Goal: Information Seeking & Learning: Learn about a topic

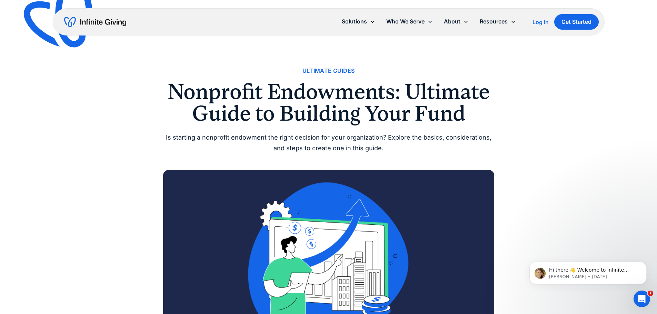
click at [242, 95] on h1 "Nonprofit Endowments: Ultimate Guide to Building Your Fund" at bounding box center [328, 102] width 331 height 43
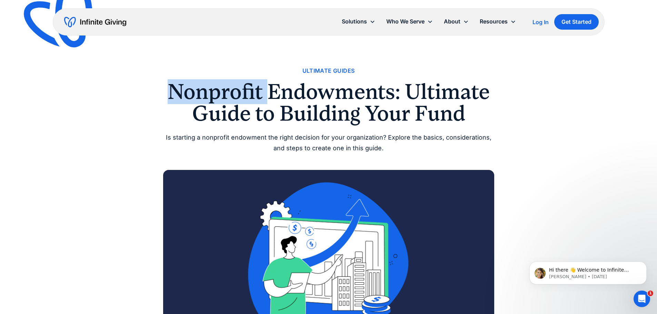
click at [242, 95] on h1 "Nonprofit Endowments: Ultimate Guide to Building Your Fund" at bounding box center [328, 102] width 331 height 43
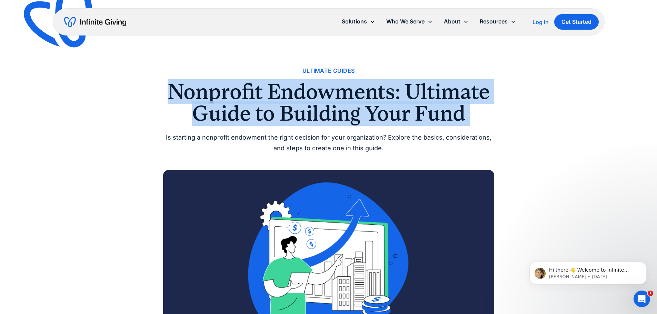
click at [242, 94] on h1 "Nonprofit Endowments: Ultimate Guide to Building Your Fund" at bounding box center [328, 102] width 331 height 43
copy h1 "Nonprofit Endowments: Ultimate Guide to Building Your Fund"
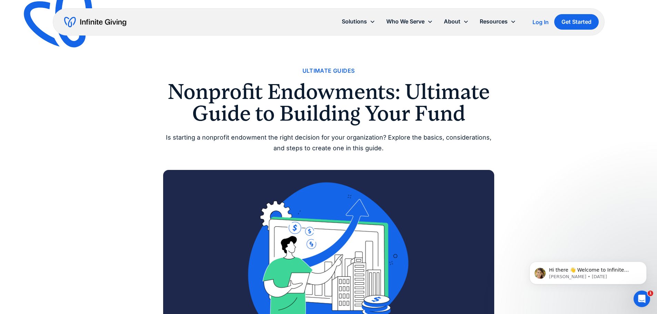
click at [282, 148] on div "Is starting a nonprofit endowment the right decision for your organization? Exp…" at bounding box center [328, 142] width 331 height 21
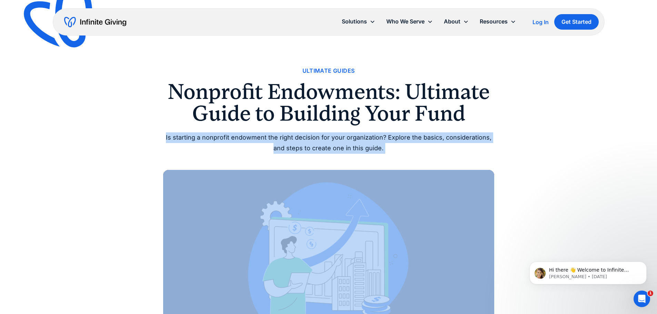
copy div "Is starting a nonprofit endowment the right decision for your organization? Exp…"
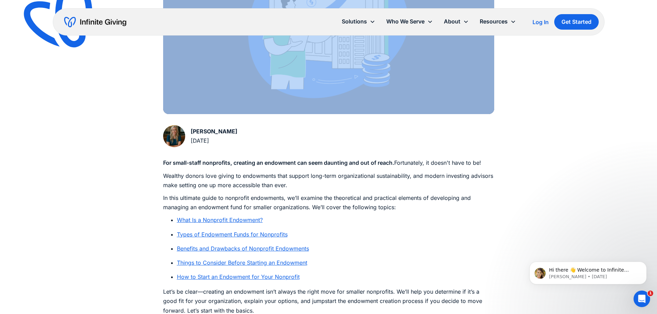
scroll to position [311, 0]
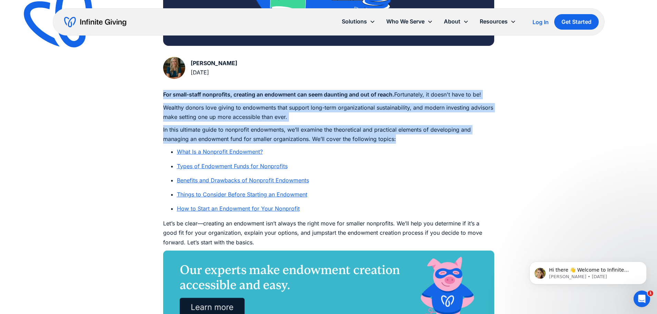
drag, startPoint x: 161, startPoint y: 95, endPoint x: 417, endPoint y: 136, distance: 258.9
copy div "For small-staff nonprofits, creating an endowment can seem daunting and out of …"
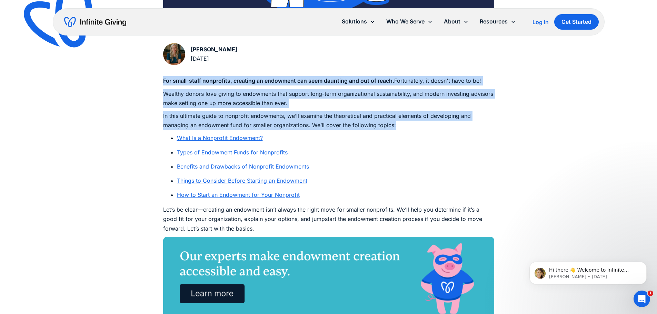
scroll to position [483, 0]
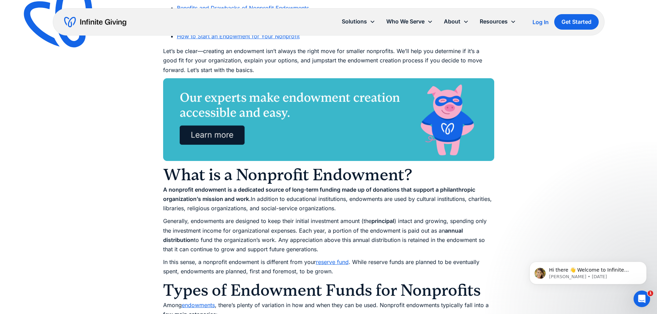
click at [188, 63] on p "Let’s be clear—creating an endowment isn’t always the right move for smaller no…" at bounding box center [328, 61] width 331 height 28
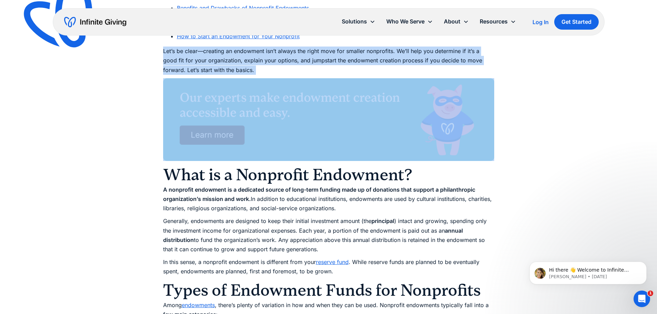
click at [188, 63] on p "Let’s be clear—creating an endowment isn’t always the right move for smaller no…" at bounding box center [328, 61] width 331 height 28
copy p "Let’s be clear—creating an endowment isn’t always the right move for smaller no…"
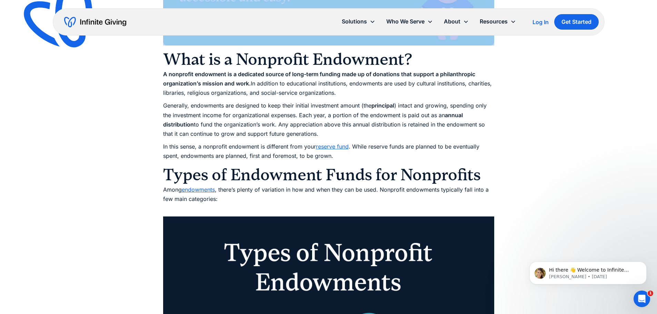
scroll to position [587, 0]
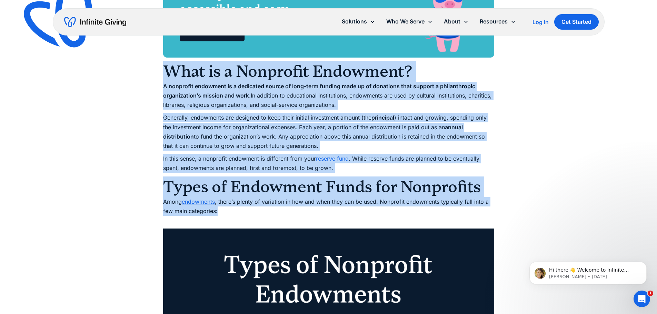
drag, startPoint x: 166, startPoint y: 70, endPoint x: 469, endPoint y: 211, distance: 333.7
copy div "Lore ip d Sitametco Adipiscin? E seddoeius temporinc ut l etdolorem aliqua en a…"
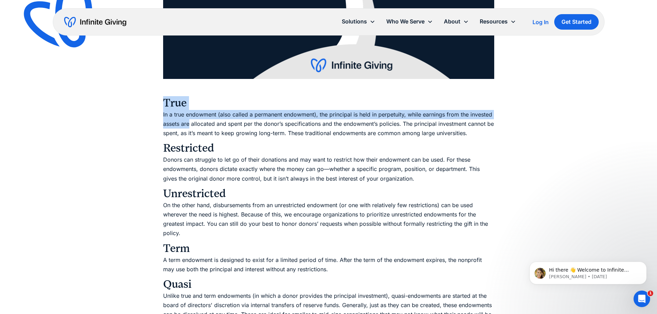
scroll to position [1277, 0]
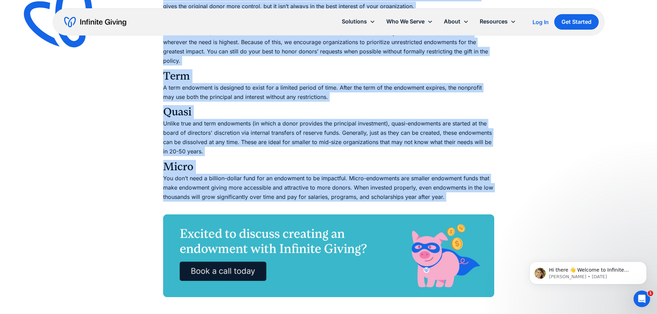
drag, startPoint x: 161, startPoint y: 101, endPoint x: 235, endPoint y: 174, distance: 103.7
copy div "Lore Ip d sita consectet (adip elitse d eiusmodte incididun), utl etdolorem al …"
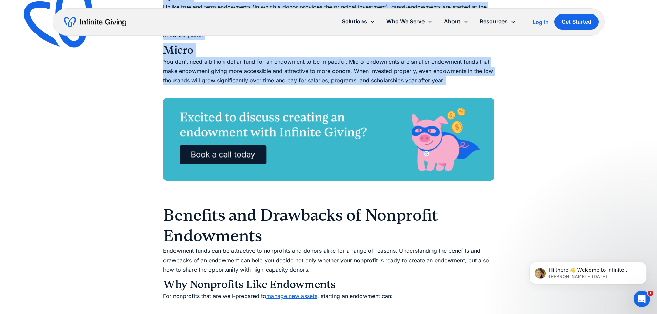
scroll to position [1449, 0]
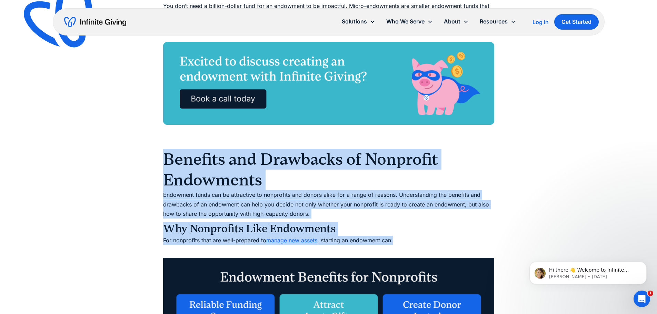
drag, startPoint x: 164, startPoint y: 153, endPoint x: 402, endPoint y: 241, distance: 253.2
copy div "Benefits and Drawbacks of Nonprofit Endowments Endowment funds can be attractiv…"
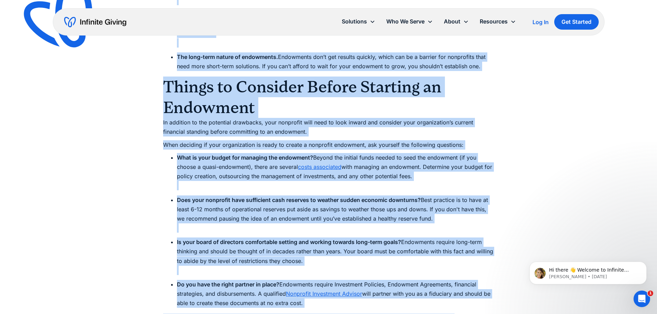
scroll to position [2243, 0]
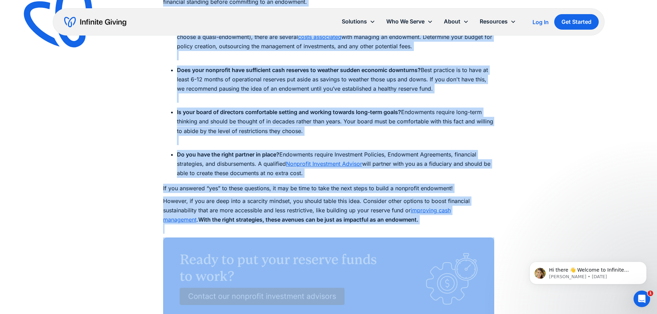
drag, startPoint x: 170, startPoint y: 104, endPoint x: 258, endPoint y: 153, distance: 101.0
click at [408, 234] on div "For small-staff nonprofits, creating an endowment can seem daunting and out of …" at bounding box center [328, 128] width 331 height 3940
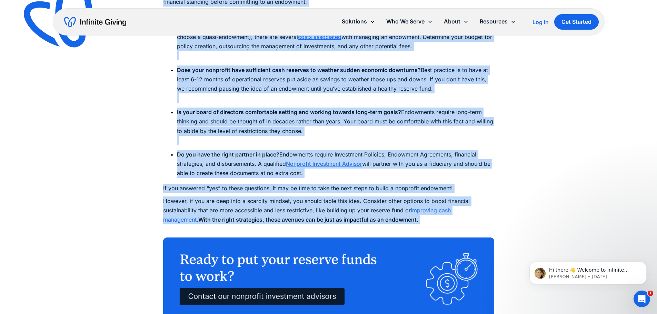
copy div "Loremipsu d sitametc adipisc elitse. Doeiusmodt incidi u labore etdolo magnaa e…"
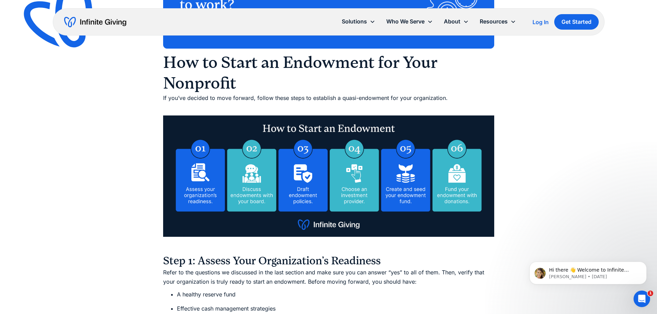
scroll to position [2484, 0]
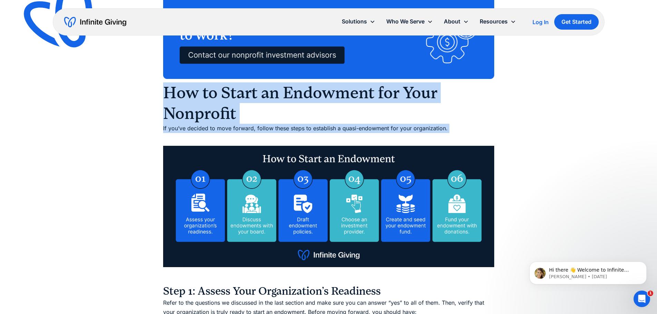
drag, startPoint x: 167, startPoint y: 94, endPoint x: 476, endPoint y: 140, distance: 312.3
copy div "How to Start an Endowment for Your Nonprofit If you’ve decided to move forward,…"
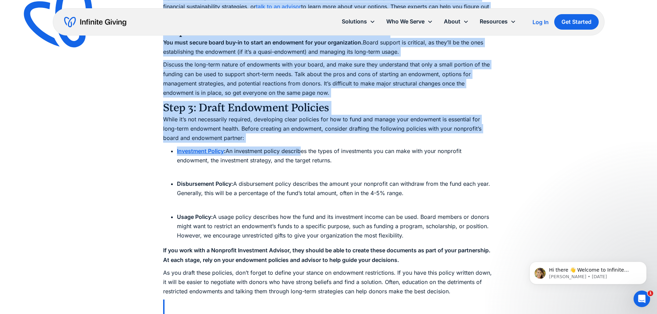
scroll to position [3036, 0]
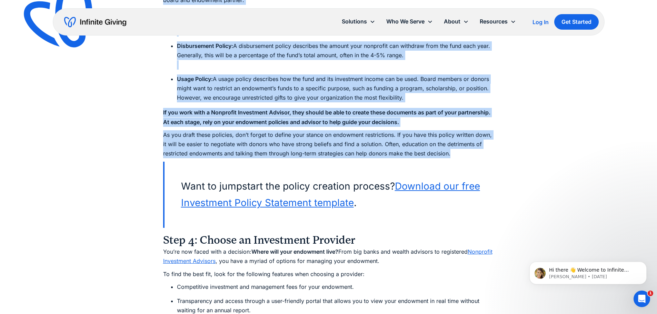
drag, startPoint x: 162, startPoint y: 86, endPoint x: 375, endPoint y: 140, distance: 220.0
copy div "Lore 7: Ipsumd Sita Consectetura’e Seddoeius Tempo in utl etdolorem al enimadmi…"
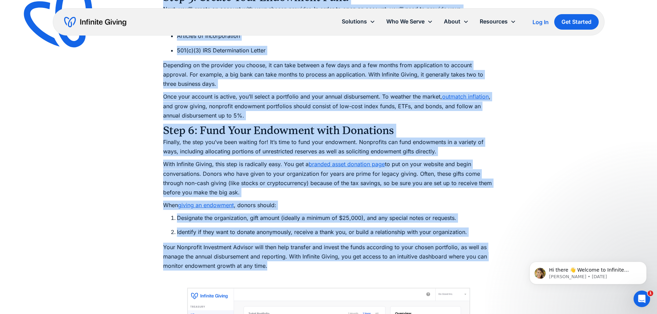
scroll to position [3588, 0]
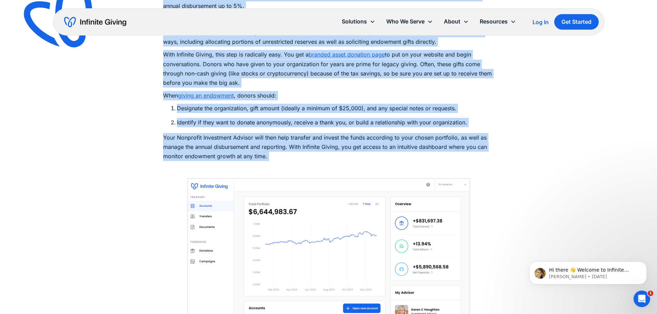
drag, startPoint x: 164, startPoint y: 100, endPoint x: 338, endPoint y: 163, distance: 185.4
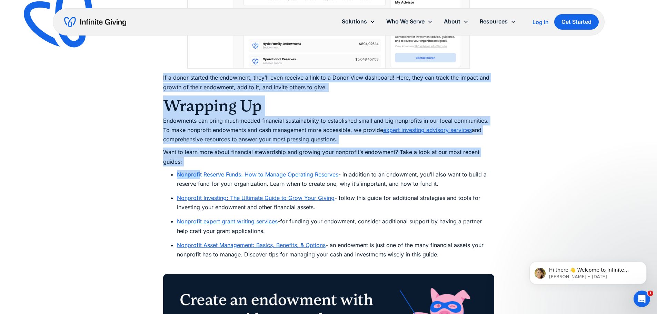
scroll to position [3899, 0]
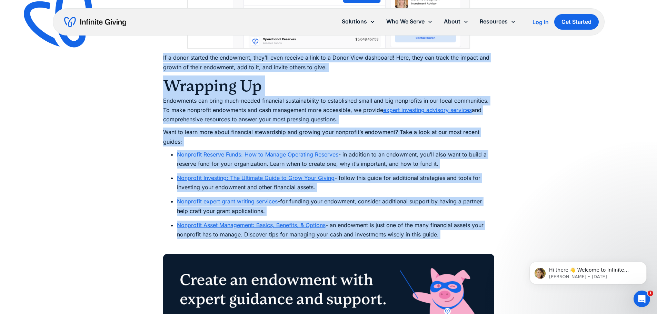
drag, startPoint x: 163, startPoint y: 128, endPoint x: 471, endPoint y: 243, distance: 328.9
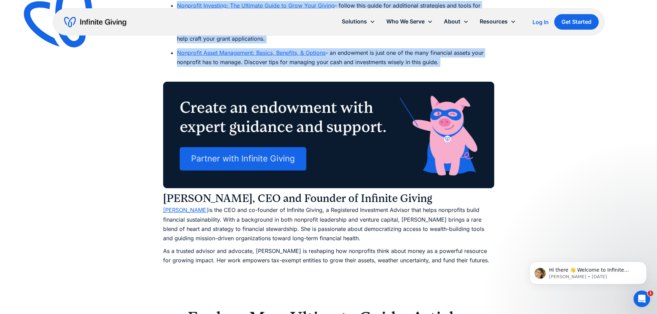
scroll to position [4175, 0]
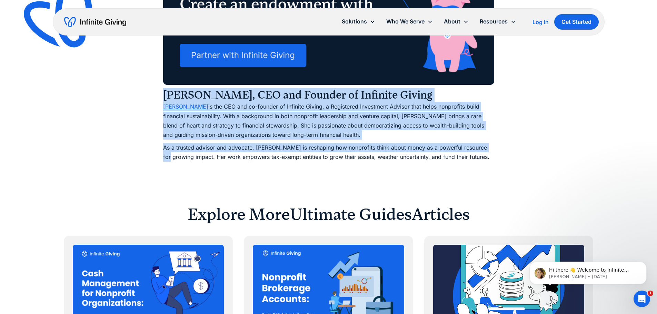
drag, startPoint x: 164, startPoint y: 94, endPoint x: 513, endPoint y: 149, distance: 353.3
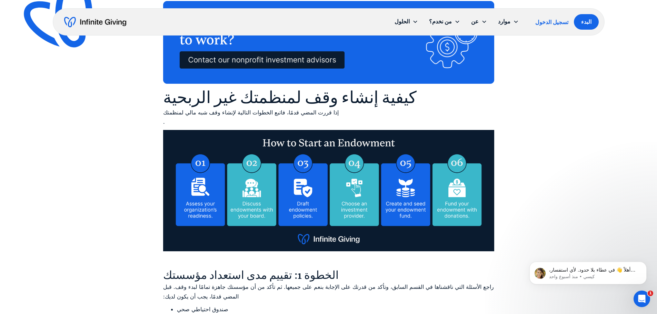
scroll to position [2387, 0]
